Goal: Information Seeking & Learning: Learn about a topic

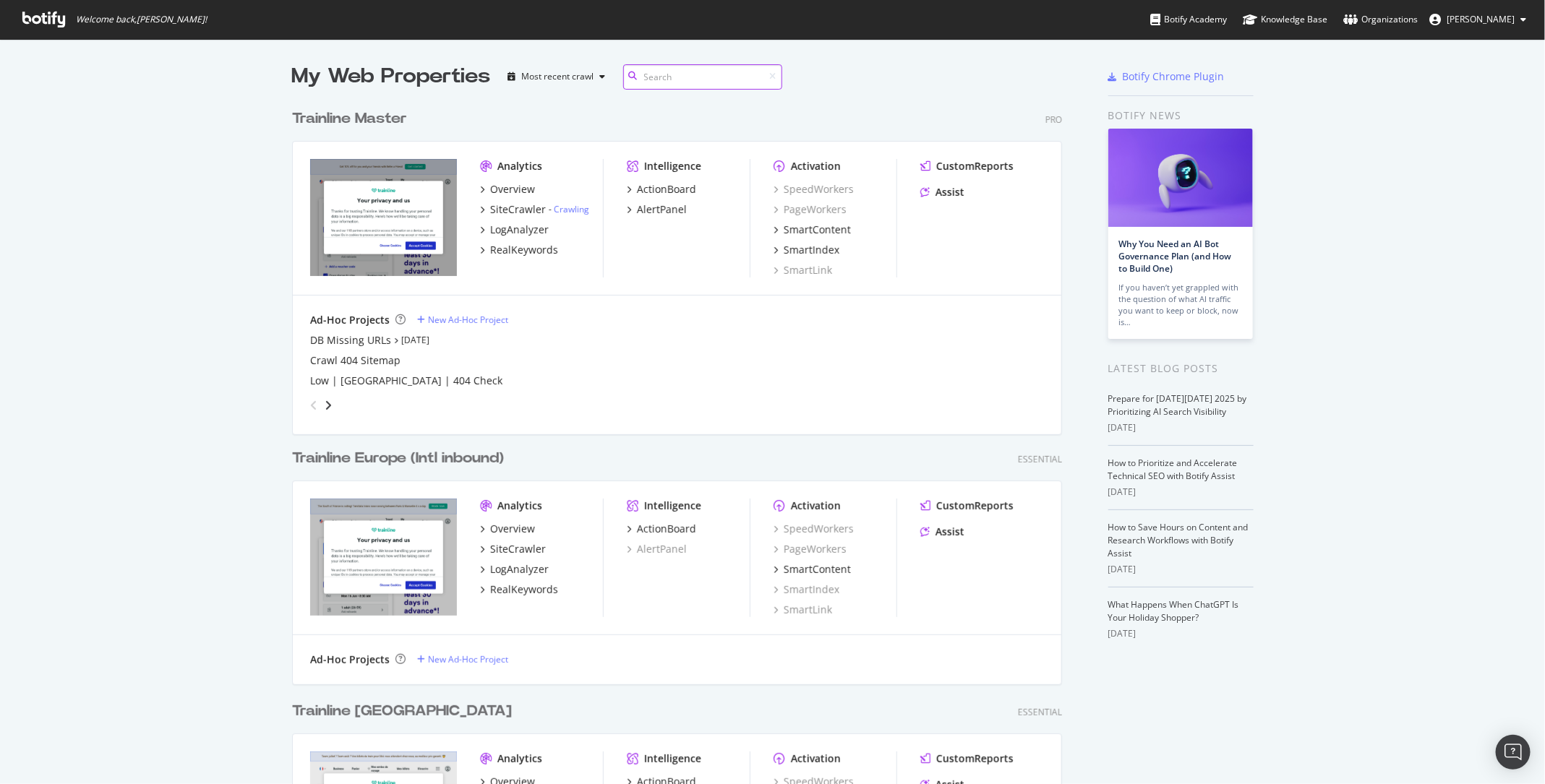
scroll to position [2105, 781]
click at [518, 231] on div "LogAnalyzer" at bounding box center [519, 230] width 59 height 14
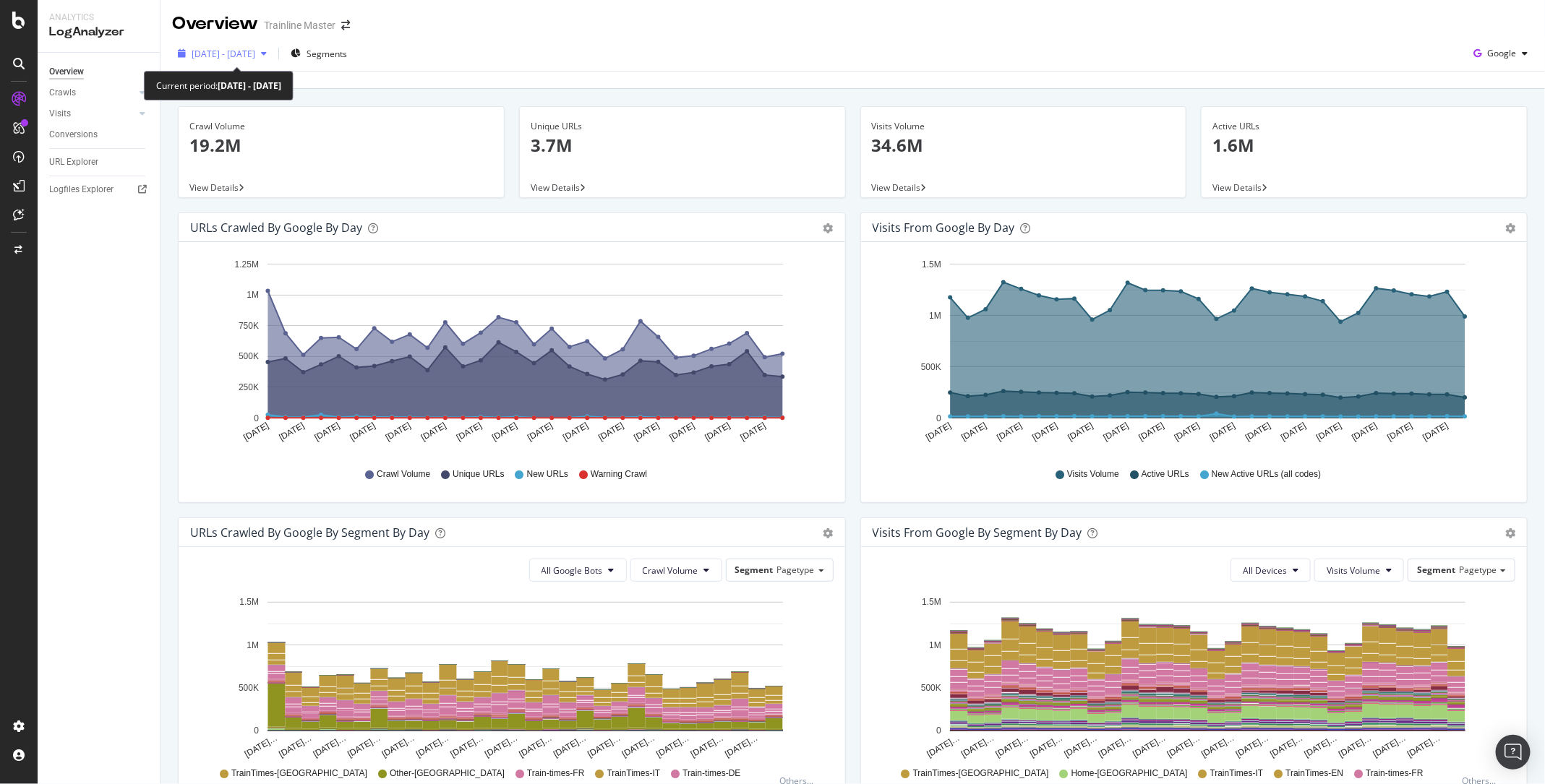
click at [256, 55] on span "[DATE] - [DATE]" at bounding box center [224, 54] width 64 height 12
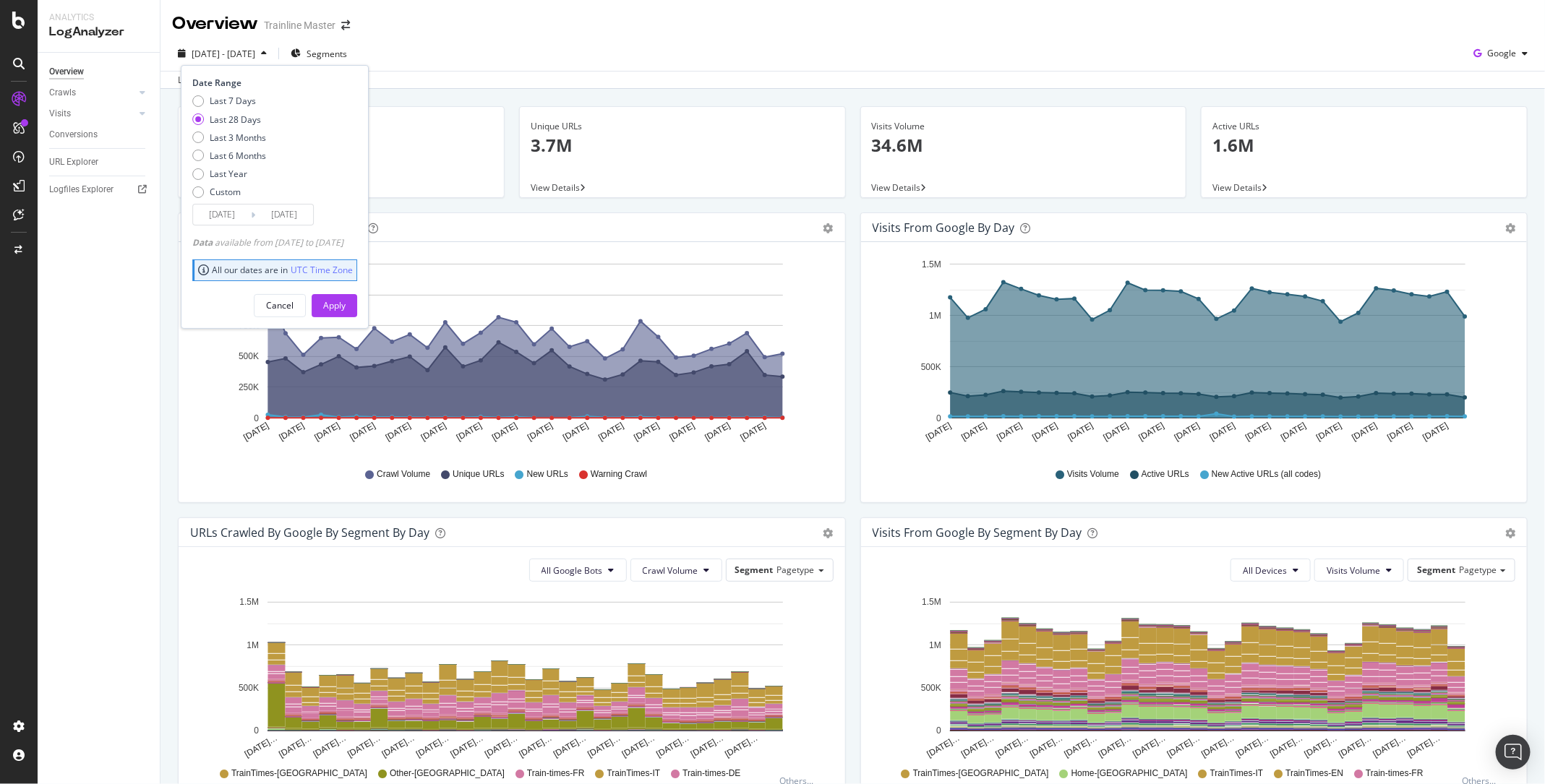
click at [465, 98] on div "Crawl Volume 19.2M View Details Unique URLs 3.7M View Details Visits Volume 34.…" at bounding box center [853, 633] width 1384 height 1089
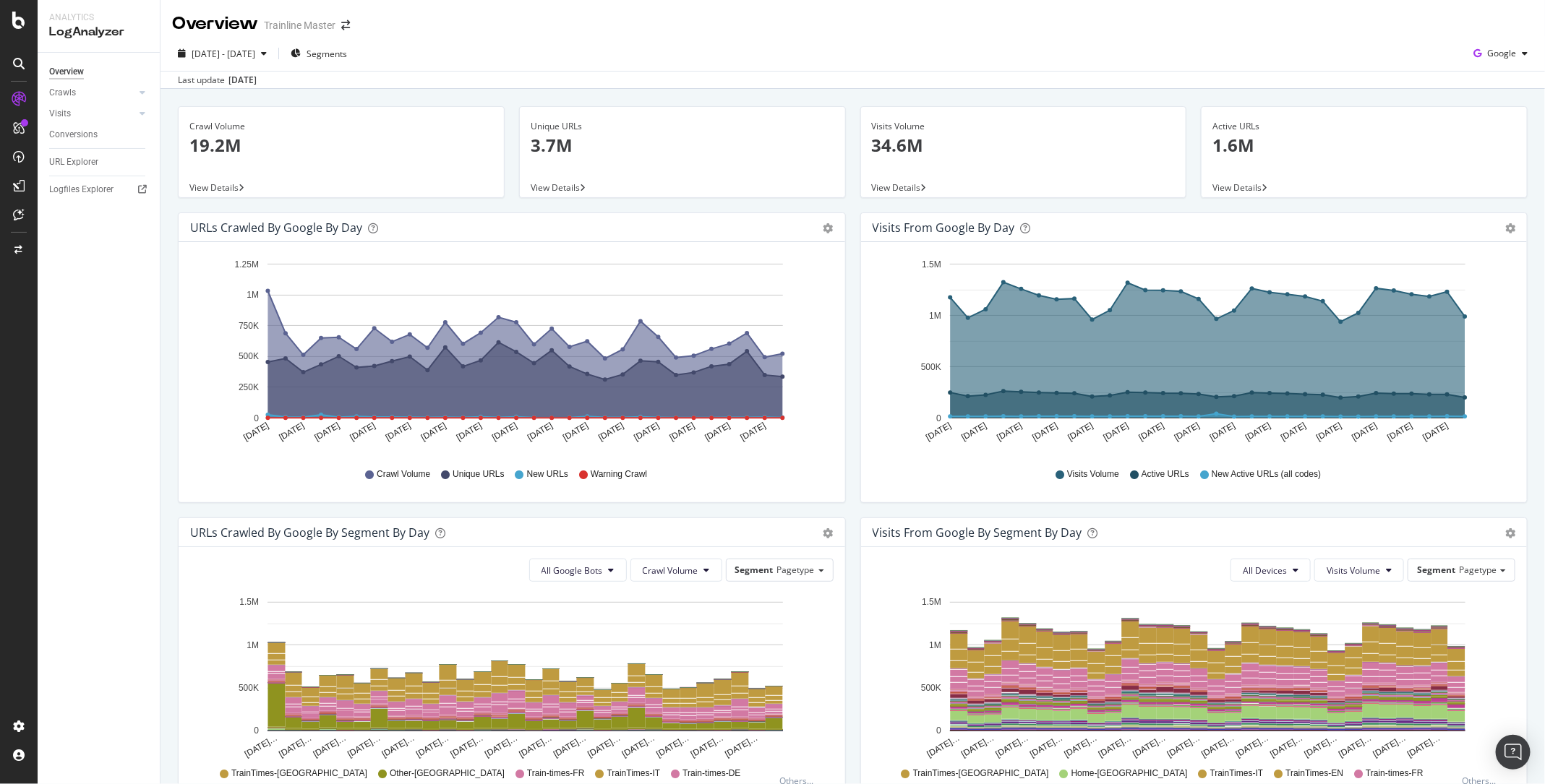
click at [1512, 34] on div "Overview Trainline Master" at bounding box center [853, 18] width 1384 height 36
click at [1507, 62] on div "Google" at bounding box center [1501, 53] width 66 height 21
click at [1492, 107] on span "Bing" at bounding box center [1503, 109] width 53 height 13
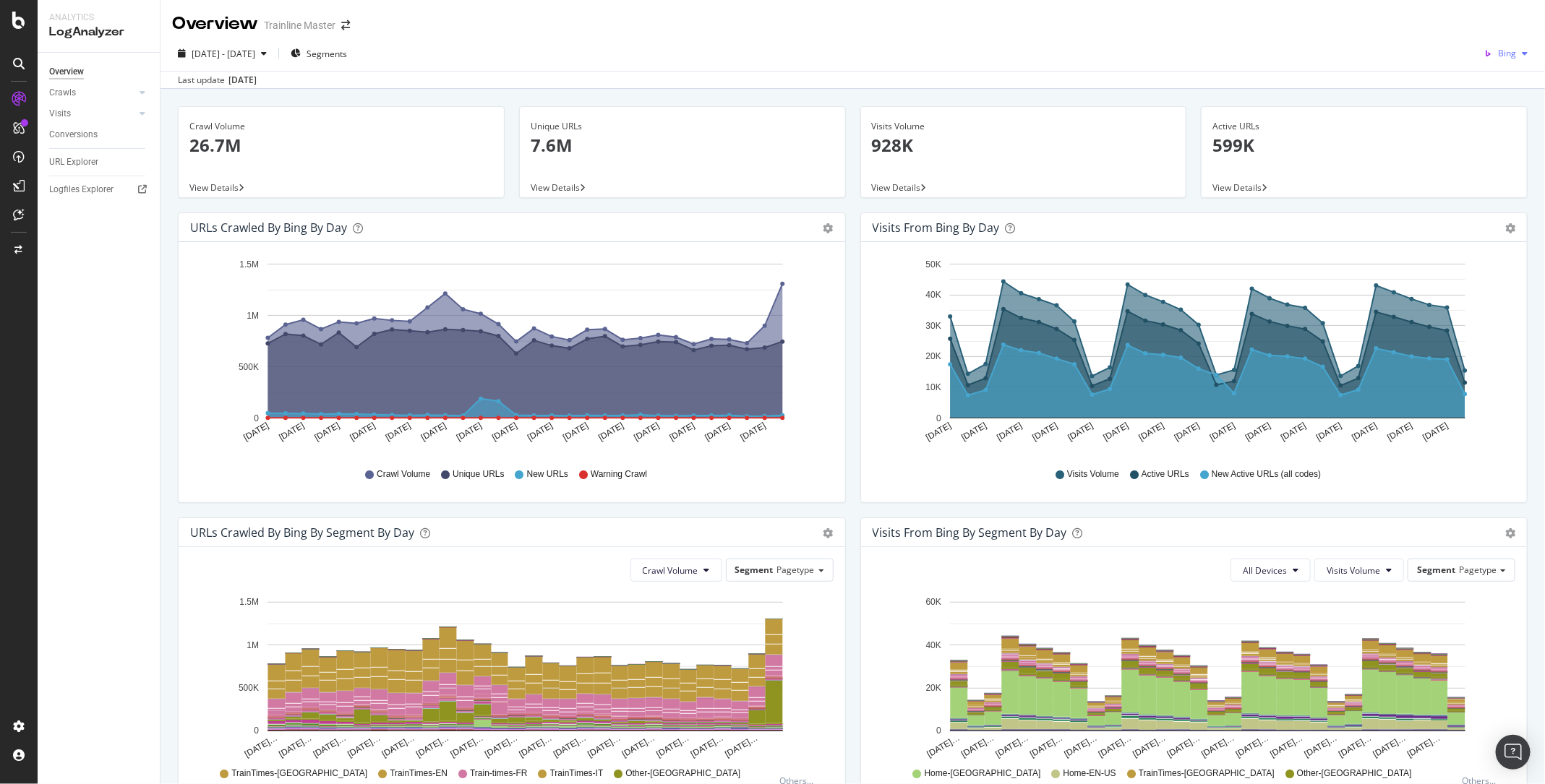
click at [1517, 62] on div "Bing" at bounding box center [1505, 53] width 56 height 21
click at [1499, 135] on span "OpenAI" at bounding box center [1503, 136] width 53 height 13
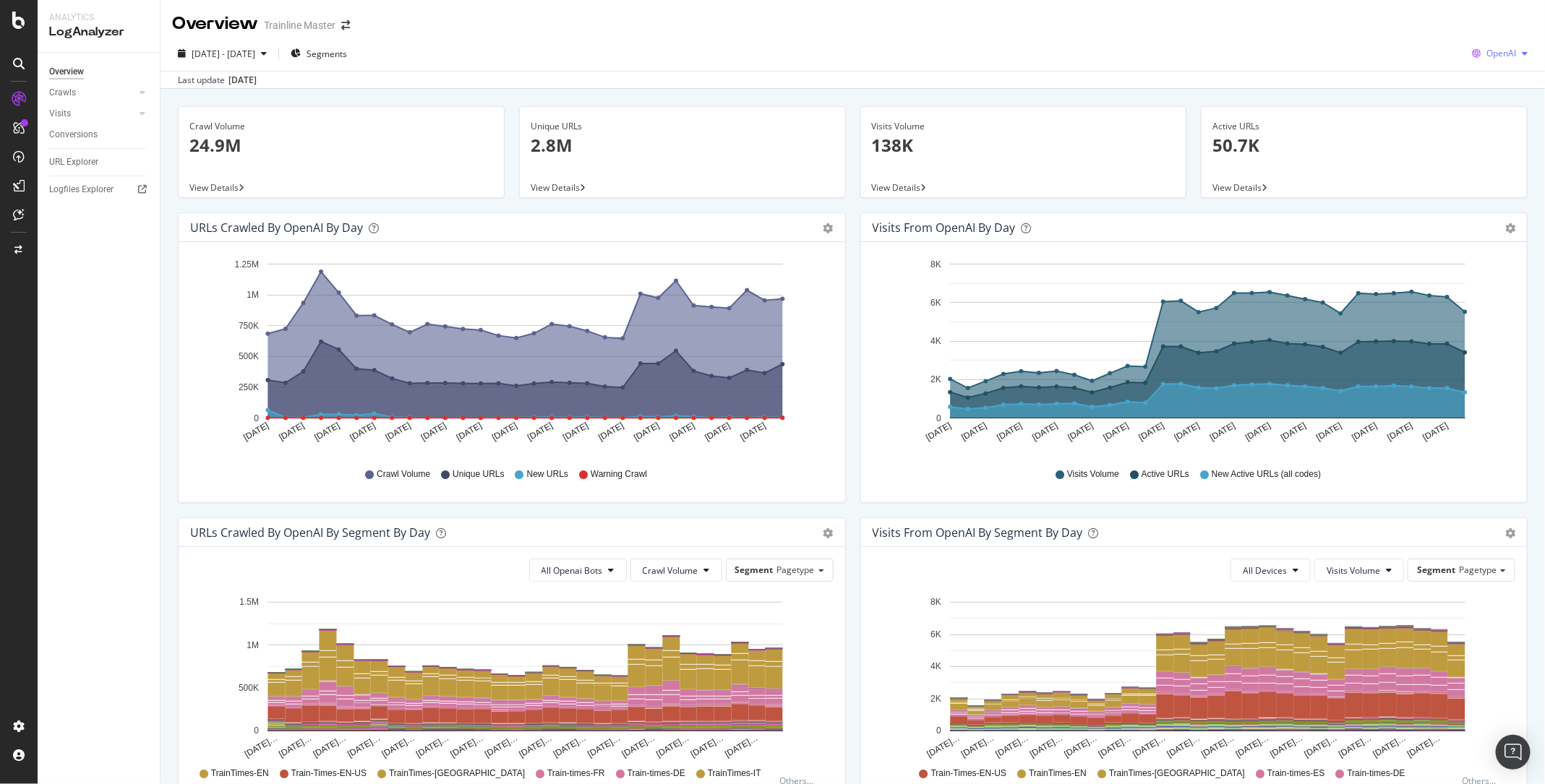
click at [1515, 46] on div "OpenAI" at bounding box center [1500, 53] width 67 height 21
click at [1502, 158] on span "Other AI Bots" at bounding box center [1503, 162] width 53 height 13
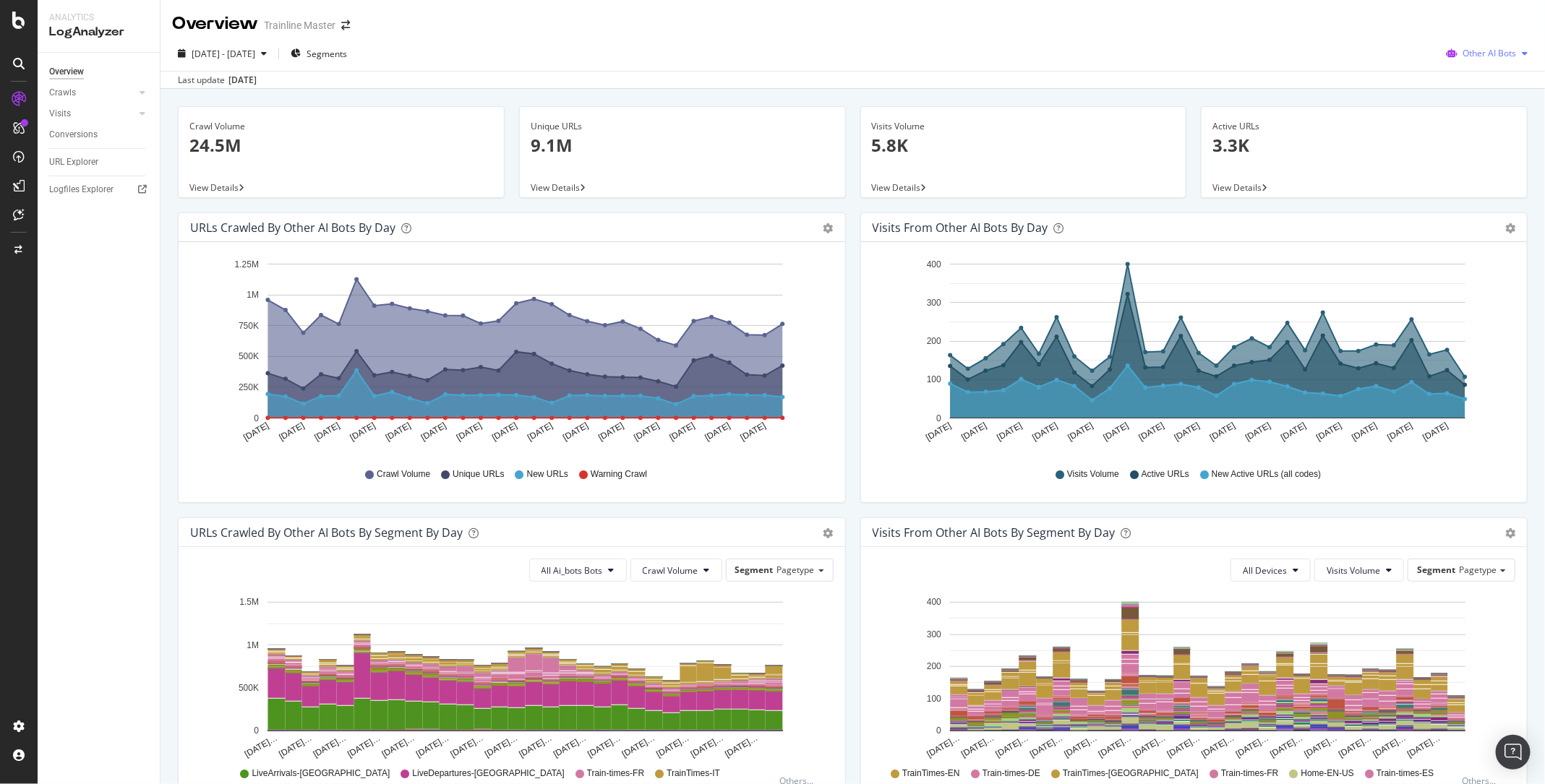
click at [1497, 60] on div "Other AI Bots" at bounding box center [1486, 53] width 93 height 21
click at [1473, 130] on span "OpenAI" at bounding box center [1500, 136] width 57 height 13
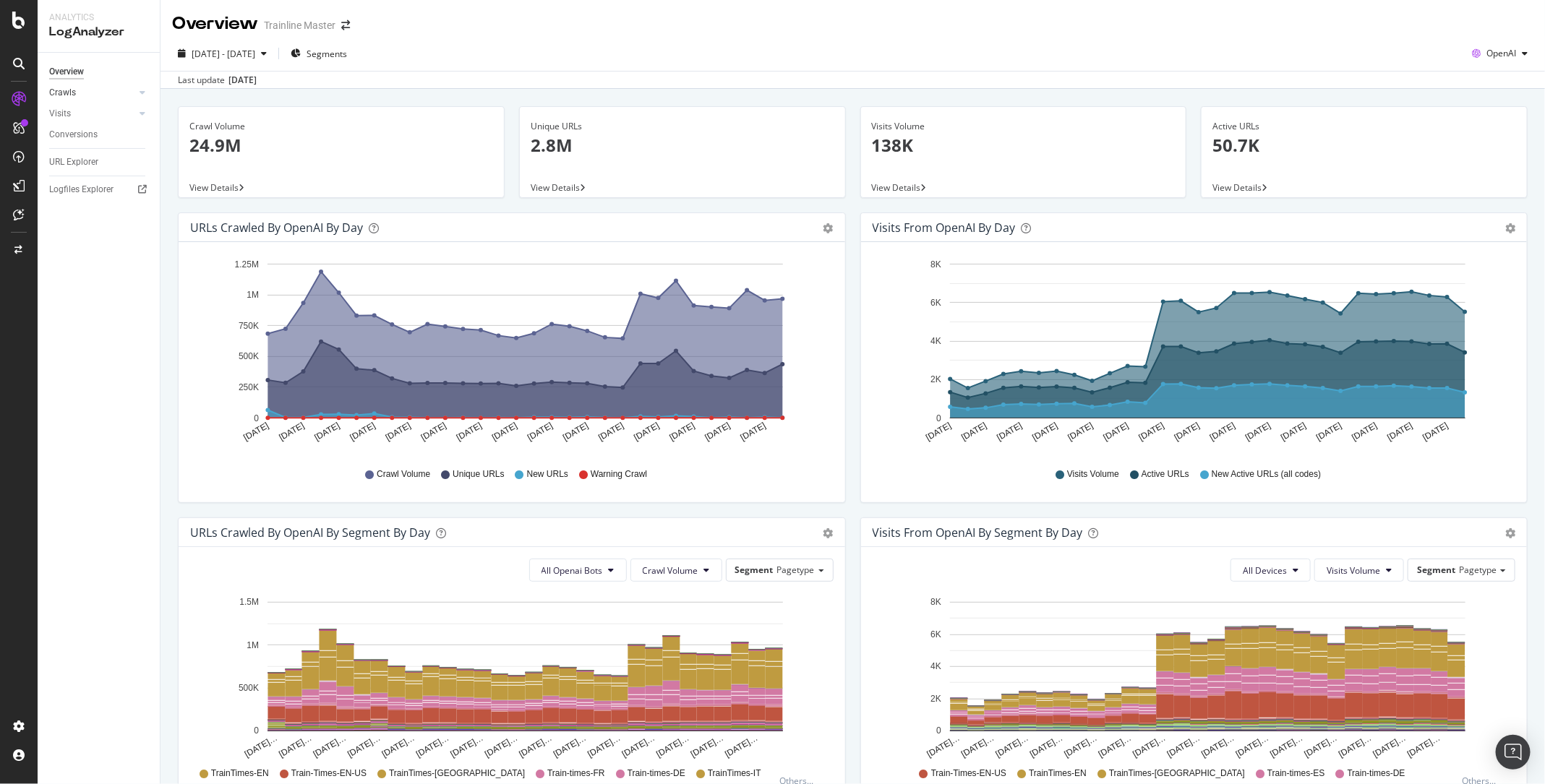
click at [78, 89] on link "Crawls" at bounding box center [91, 92] width 86 height 15
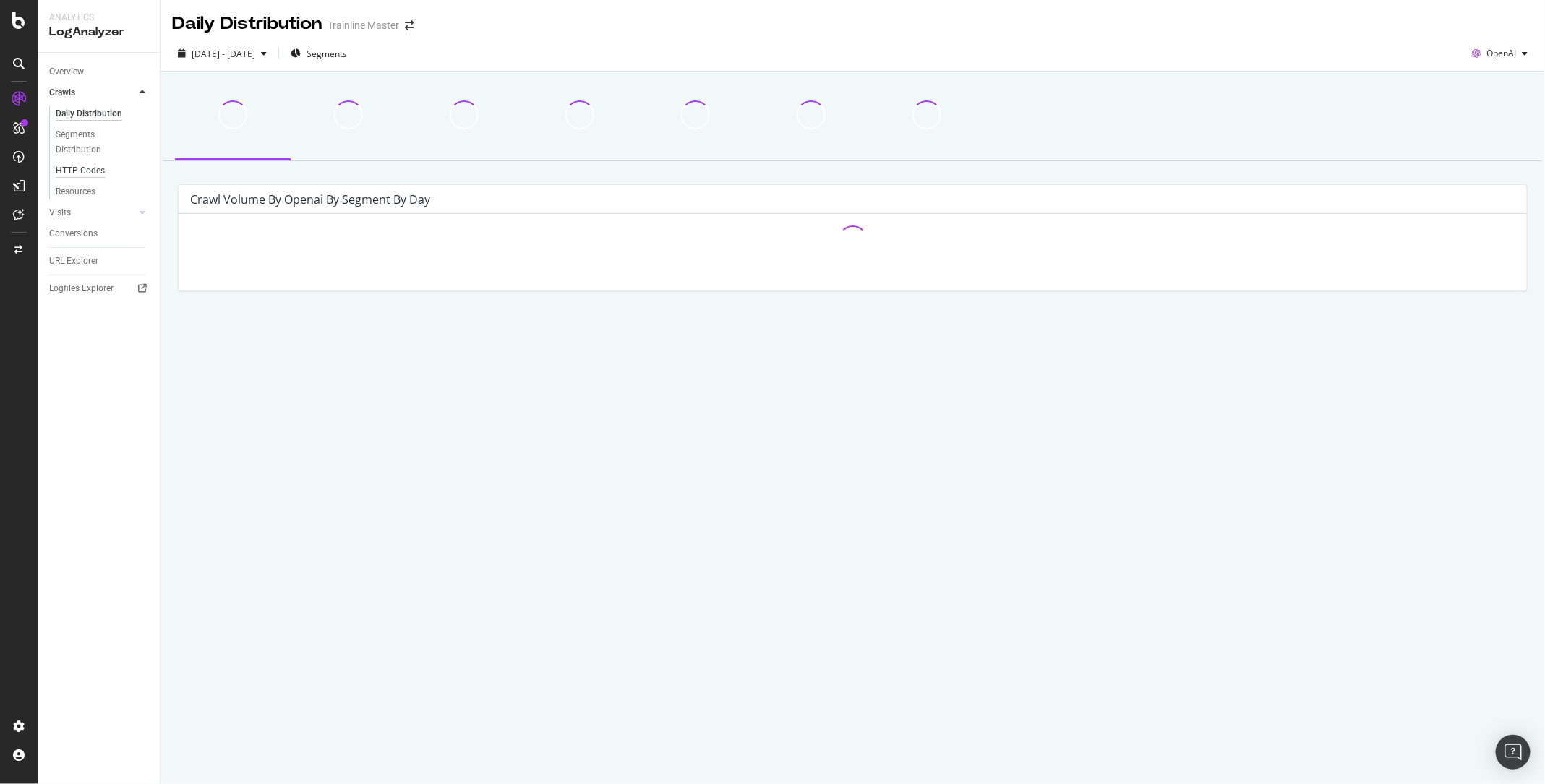
click at [91, 169] on div "HTTP Codes" at bounding box center [80, 170] width 49 height 15
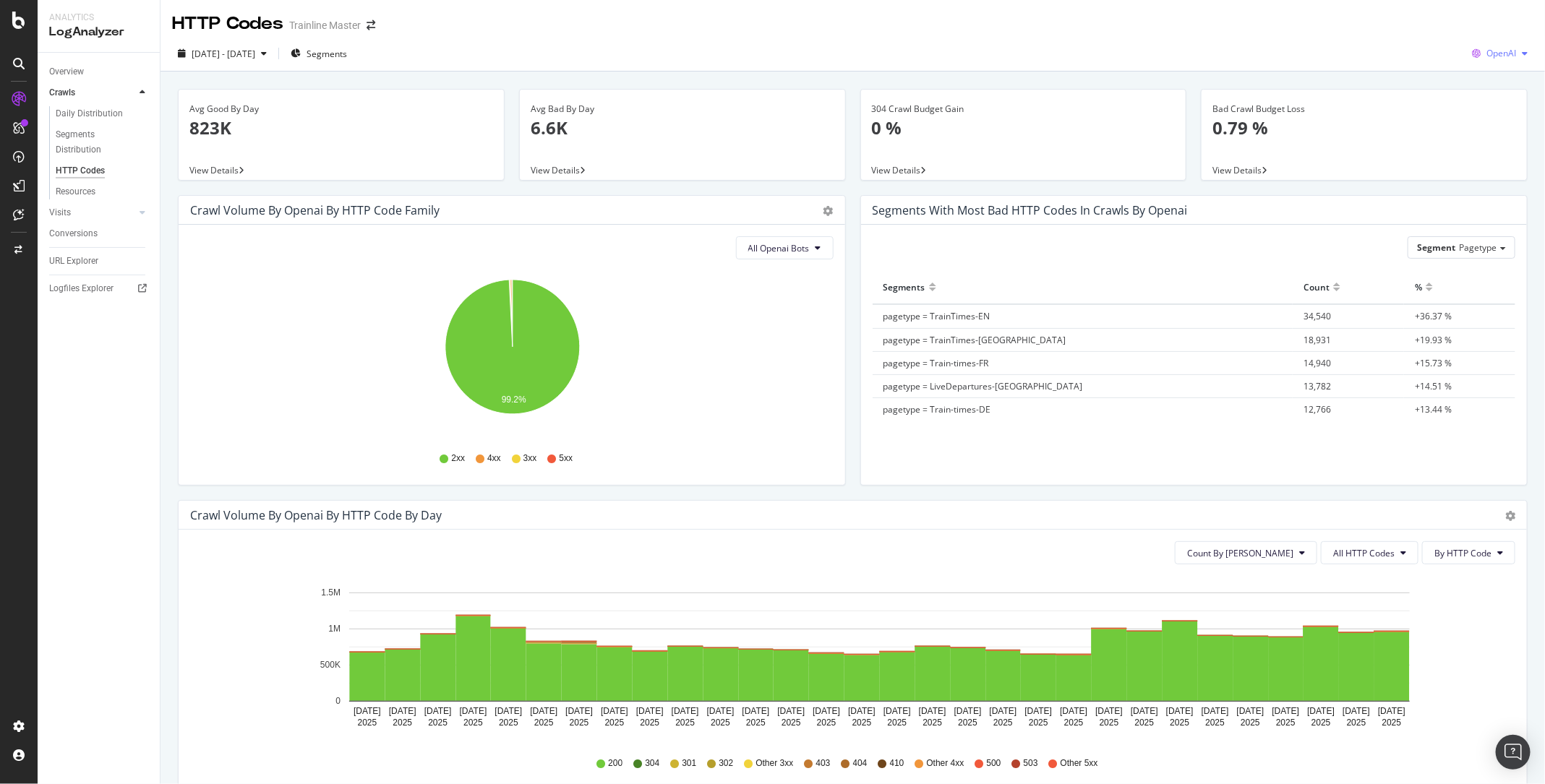
click at [1505, 54] on span "OpenAI" at bounding box center [1501, 53] width 29 height 12
click at [1486, 160] on span "Other AI Bots" at bounding box center [1503, 162] width 53 height 13
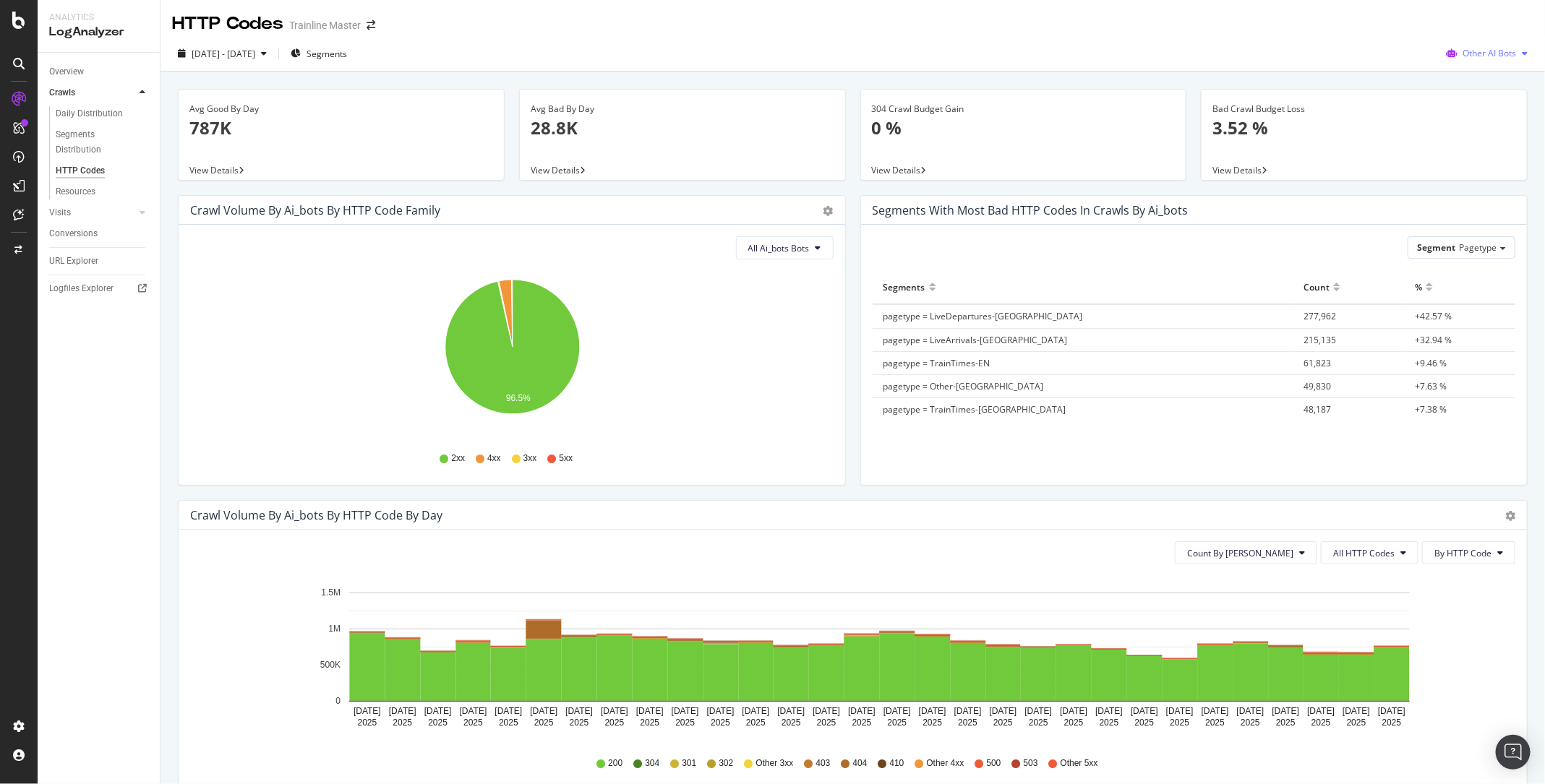
click at [1509, 53] on span "Other AI Bots" at bounding box center [1489, 53] width 53 height 12
click at [1526, 222] on div "Segments with most bad HTTP codes in Crawls by ai_bots" at bounding box center [1194, 210] width 666 height 29
click at [1503, 54] on span "Other AI Bots" at bounding box center [1489, 53] width 53 height 12
click at [1485, 107] on span "Bing" at bounding box center [1500, 109] width 57 height 13
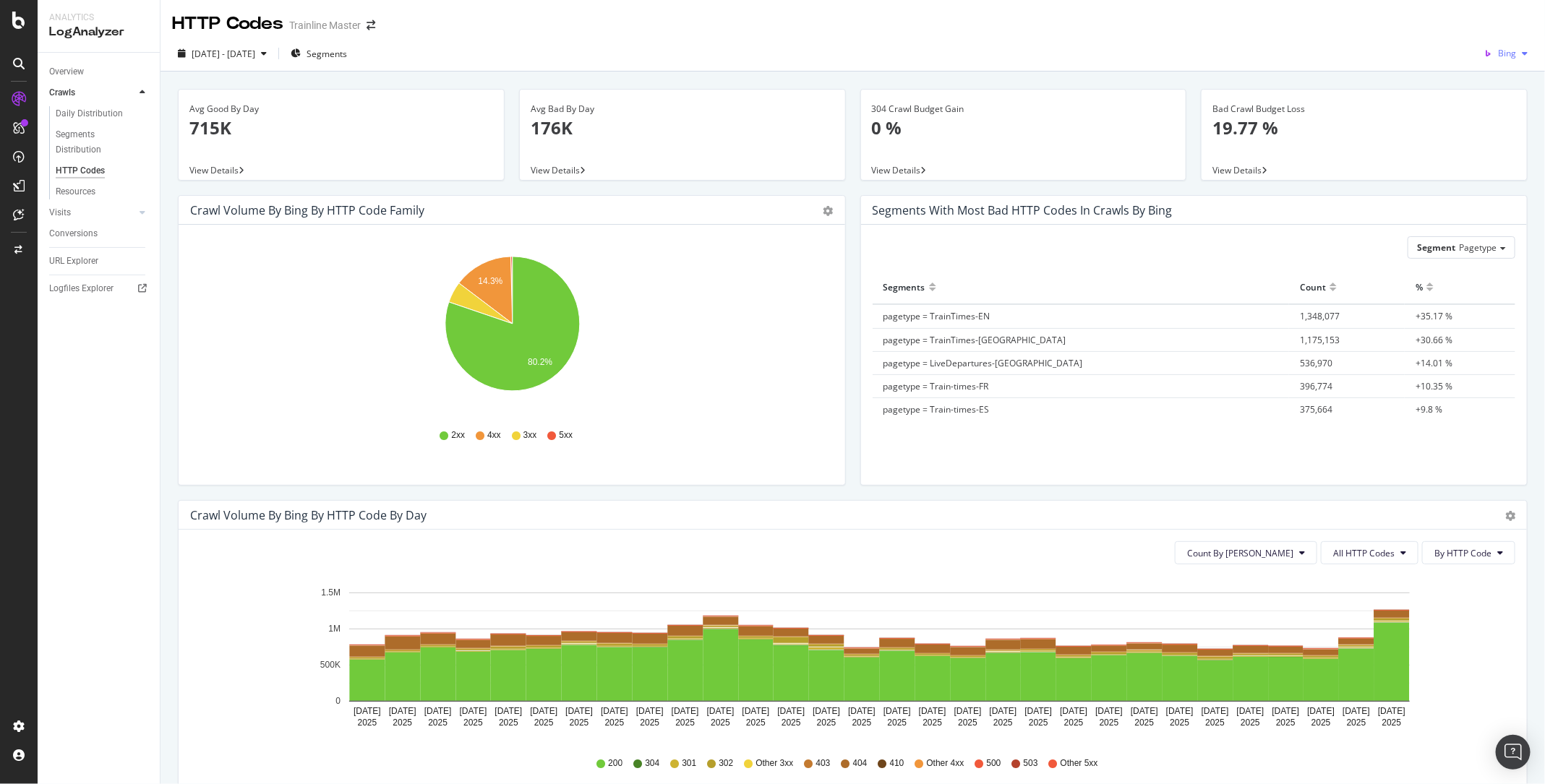
click at [1517, 52] on div "button" at bounding box center [1525, 53] width 18 height 9
click at [1502, 87] on span "Google" at bounding box center [1503, 82] width 53 height 13
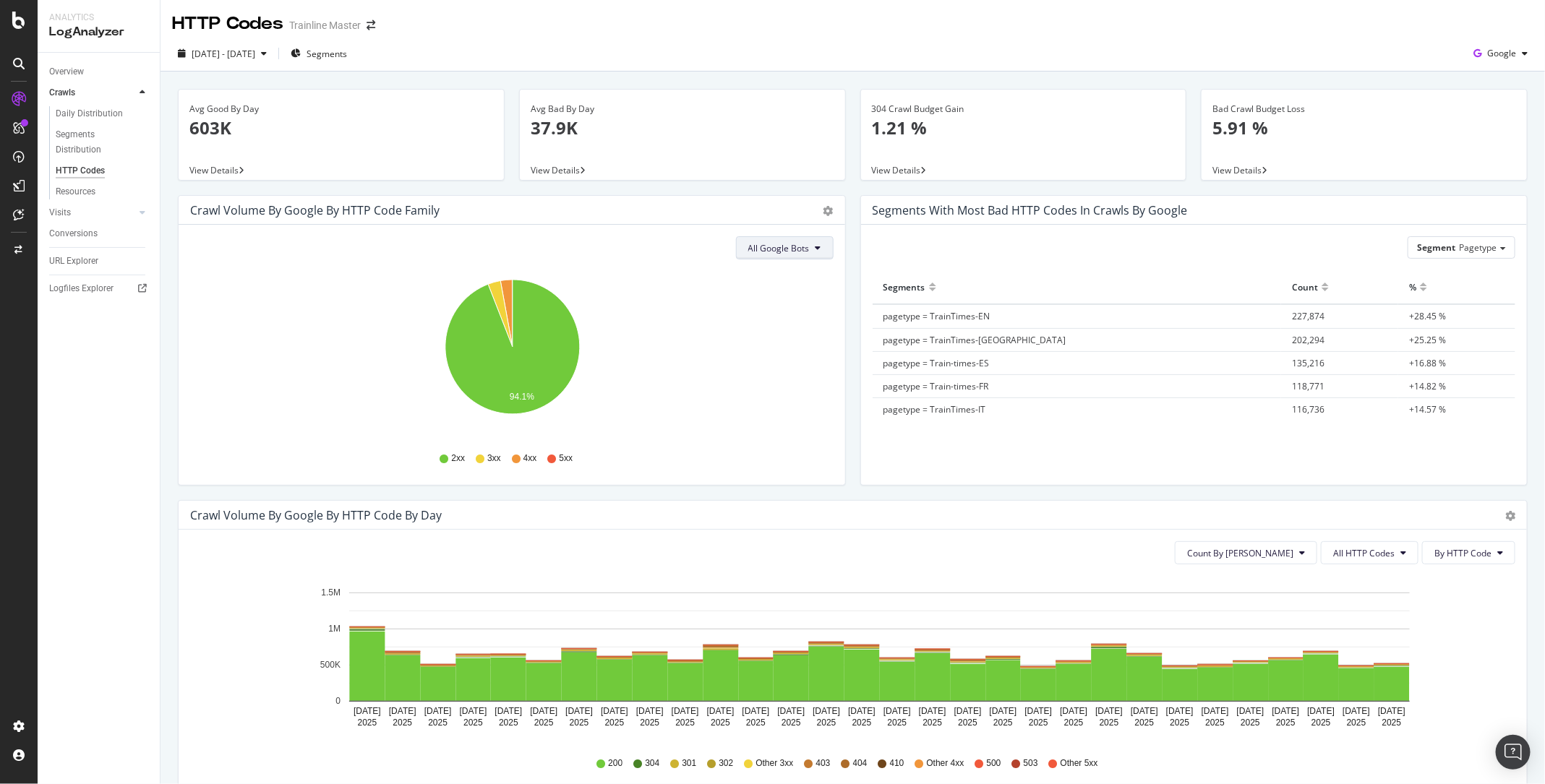
click at [784, 247] on span "All Google Bots" at bounding box center [778, 248] width 61 height 12
click at [793, 377] on span "Google Smartphone" at bounding box center [800, 383] width 102 height 13
click at [91, 162] on div "SiteCrawler" at bounding box center [79, 160] width 51 height 14
